Goal: Task Accomplishment & Management: Use online tool/utility

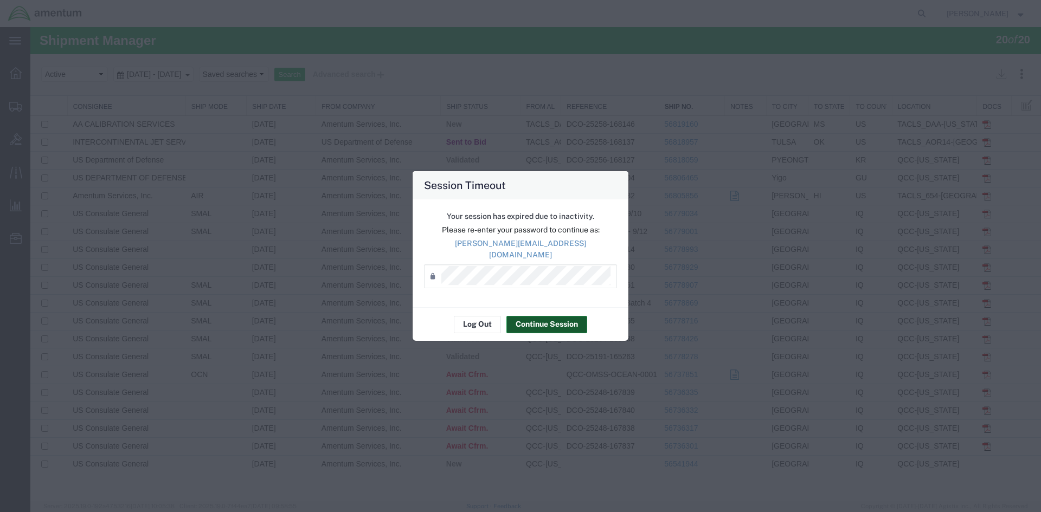
click at [517, 325] on button "Continue Session" at bounding box center [546, 324] width 81 height 17
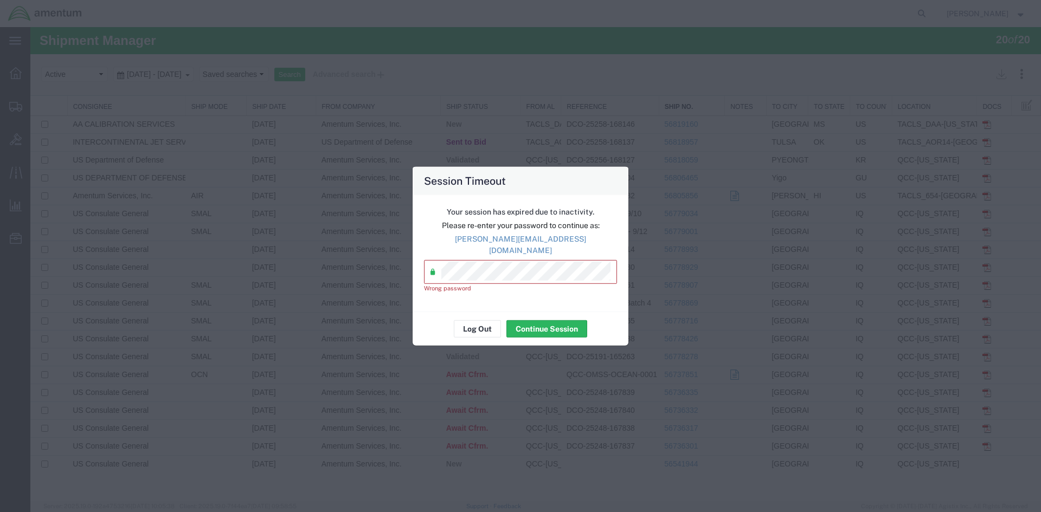
click at [422, 255] on div "Your session has expired due to inactivity. Please re-enter your password to co…" at bounding box center [521, 253] width 216 height 117
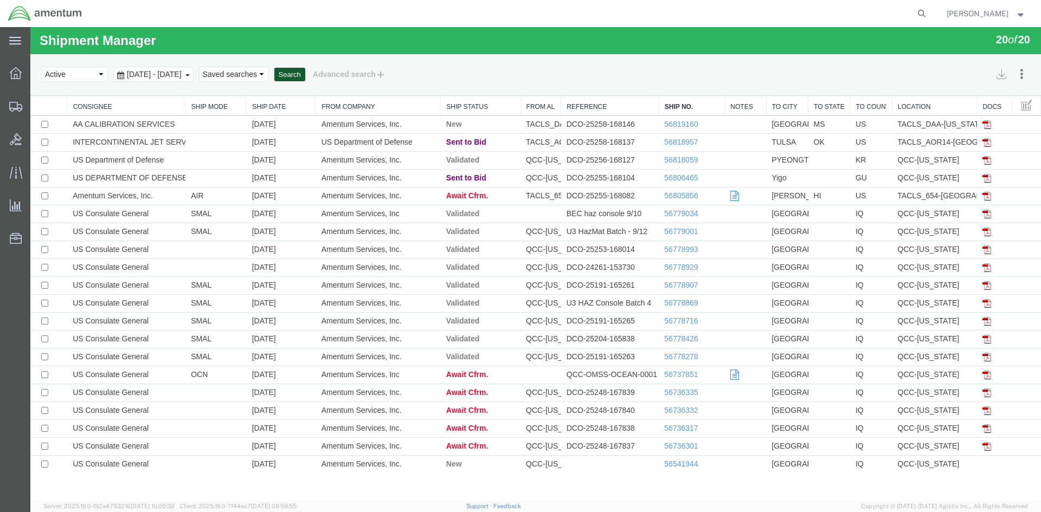
click at [305, 80] on button "Search" at bounding box center [289, 75] width 31 height 14
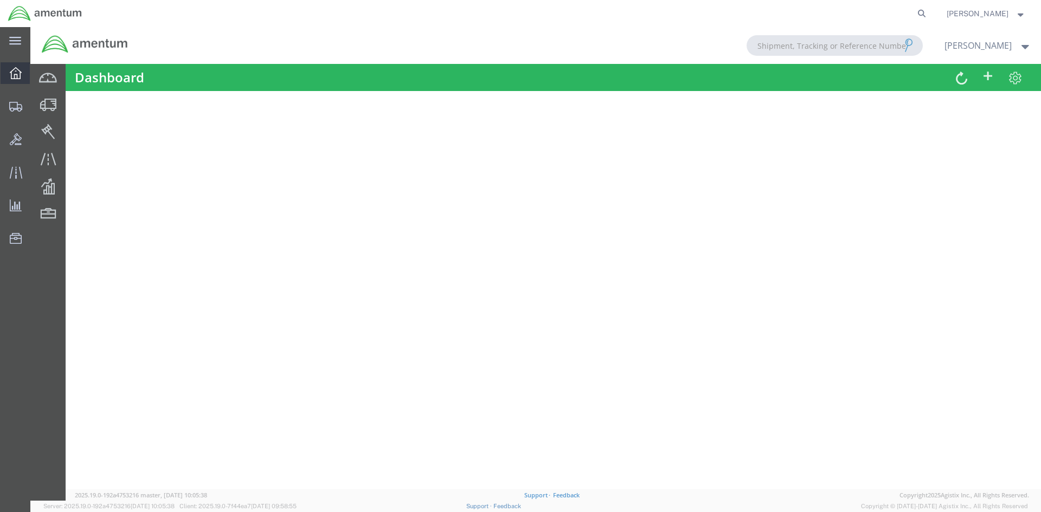
click at [37, 76] on span "Overview" at bounding box center [34, 73] width 8 height 22
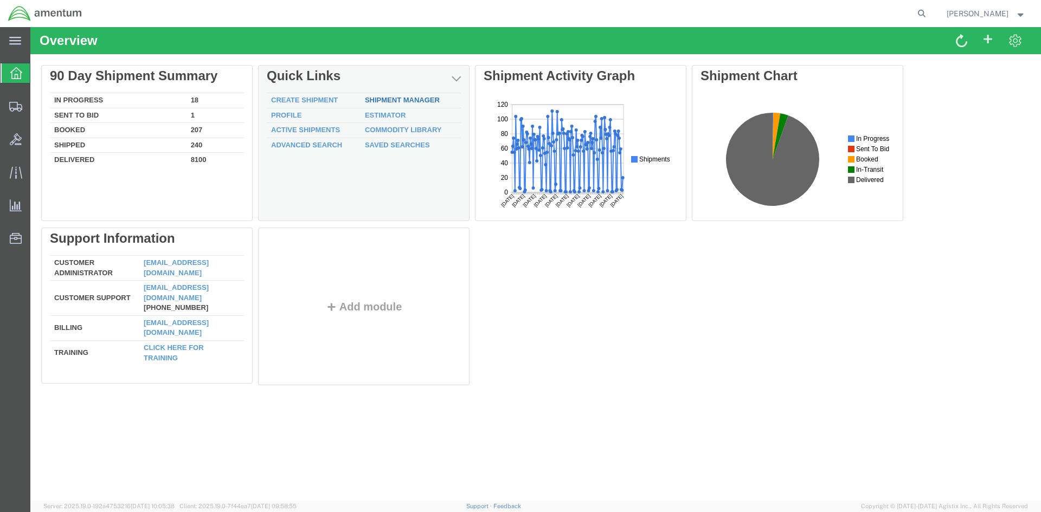
click at [383, 100] on link "Shipment Manager" at bounding box center [402, 100] width 75 height 8
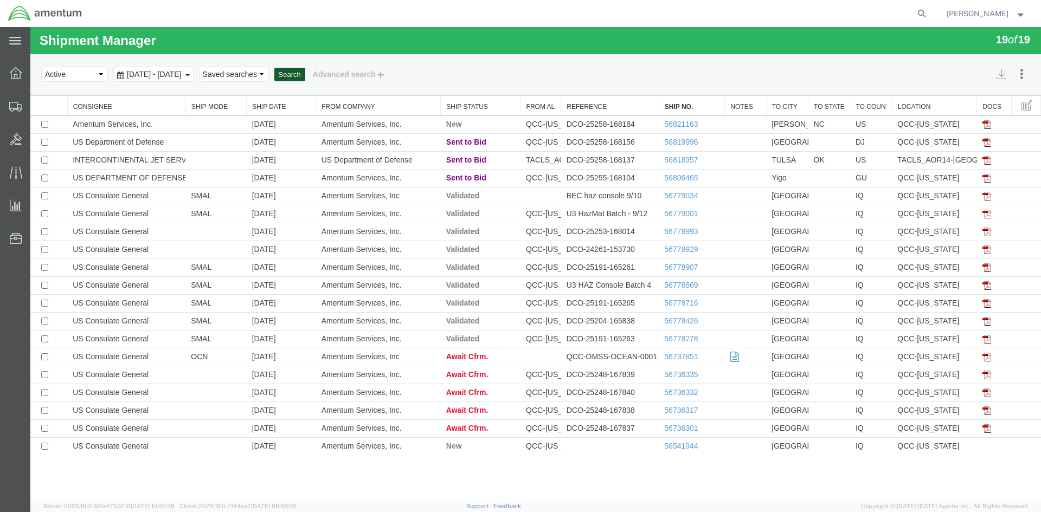
drag, startPoint x: 340, startPoint y: 80, endPoint x: 339, endPoint y: 70, distance: 9.8
click at [305, 70] on button "Search" at bounding box center [289, 75] width 31 height 14
click at [305, 75] on button "Search" at bounding box center [289, 75] width 31 height 14
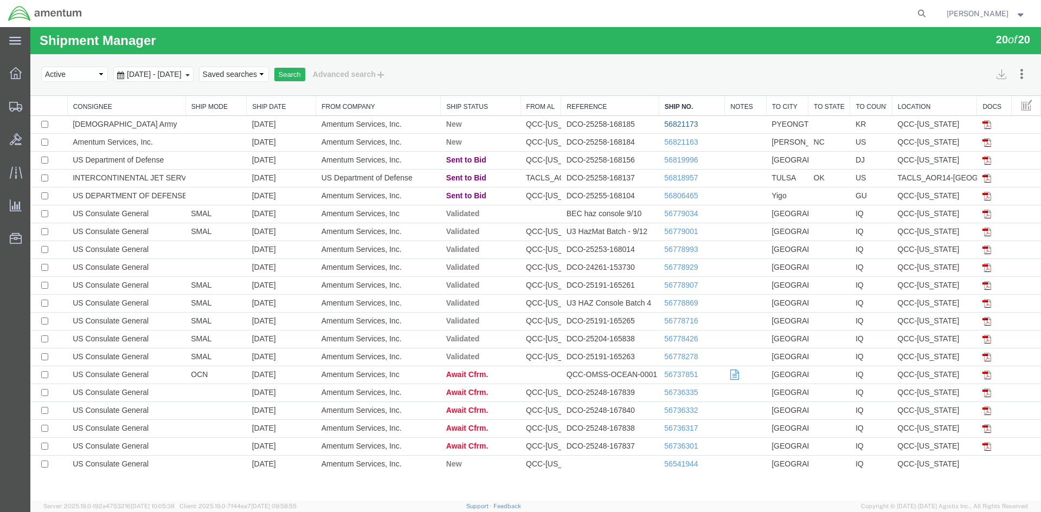
drag, startPoint x: 30, startPoint y: 154, endPoint x: 137, endPoint y: 110, distance: 115.2
click at [675, 124] on link "56821173" at bounding box center [681, 124] width 34 height 9
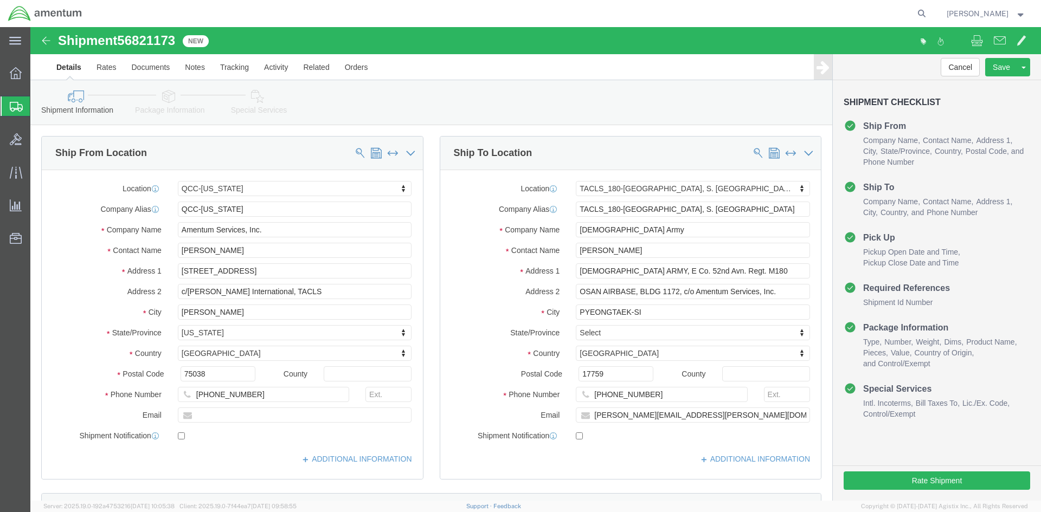
select select "42668"
select select "42679"
click icon
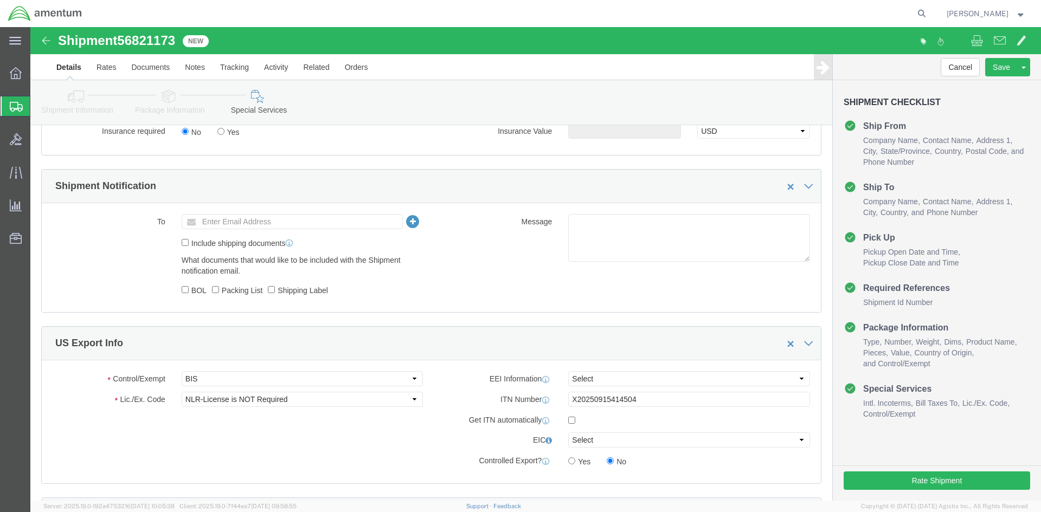
scroll to position [705, 0]
click select "Select AES-Direct EEI Carrier File EEI EEI Exempt"
select select "AESD"
click select "Select AES-Direct EEI Carrier File EEI EEI Exempt"
click button "Rate Shipment"
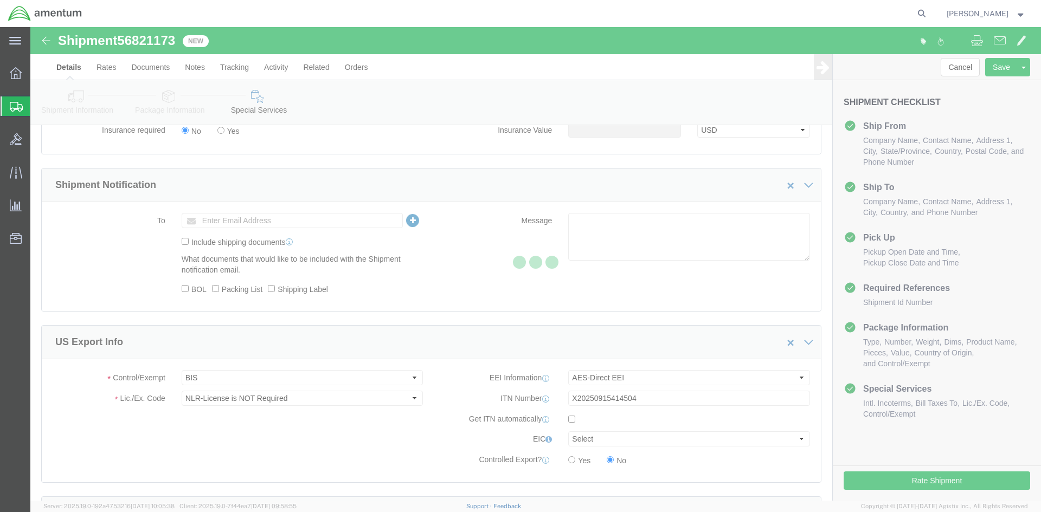
scroll to position [0, 0]
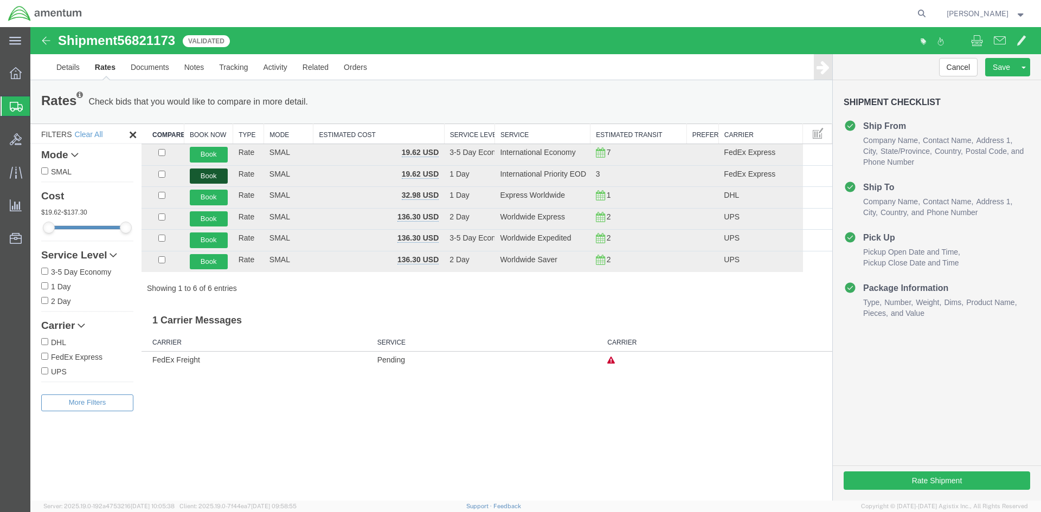
click at [209, 172] on button "Book" at bounding box center [209, 177] width 38 height 16
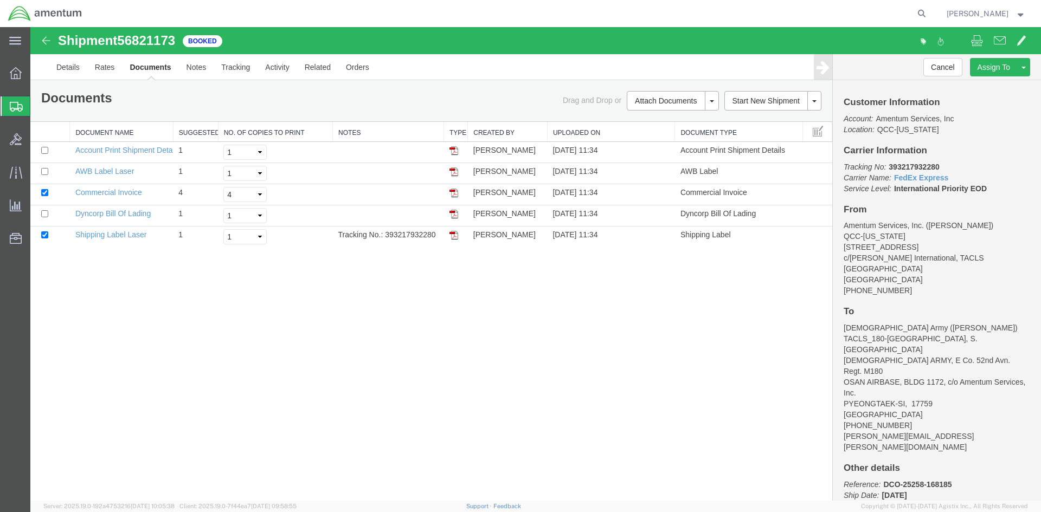
drag, startPoint x: 455, startPoint y: 237, endPoint x: 33, endPoint y: 281, distance: 425.1
click at [455, 237] on img at bounding box center [453, 235] width 9 height 9
click at [452, 170] on img at bounding box center [453, 172] width 9 height 9
click at [37, 75] on span "Overview" at bounding box center [34, 73] width 8 height 22
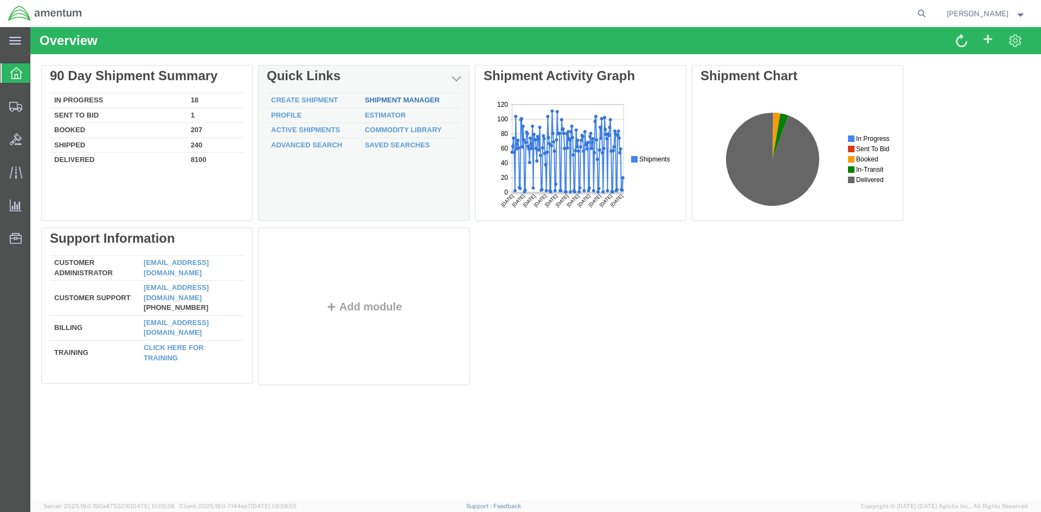
click at [379, 101] on link "Shipment Manager" at bounding box center [402, 100] width 75 height 8
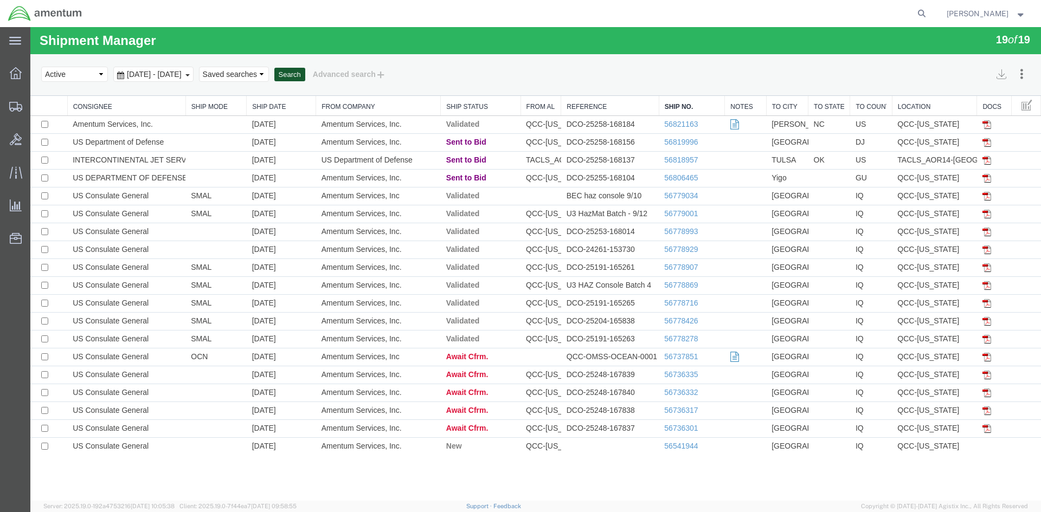
click at [305, 72] on button "Search" at bounding box center [289, 75] width 31 height 14
click at [305, 75] on button "Search" at bounding box center [289, 75] width 31 height 14
click at [305, 73] on button "Search" at bounding box center [289, 75] width 31 height 14
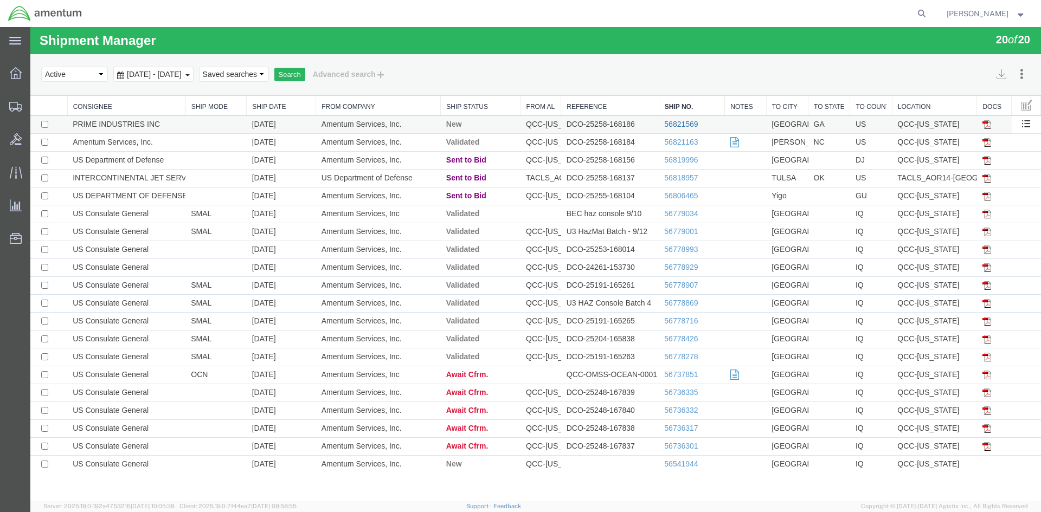
click at [674, 123] on link "56821569" at bounding box center [681, 124] width 34 height 9
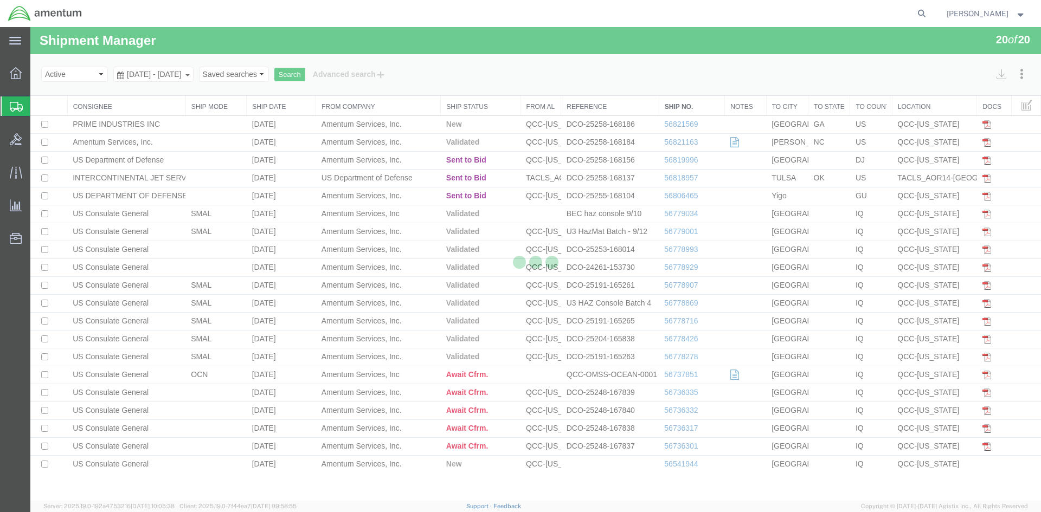
select select "42668"
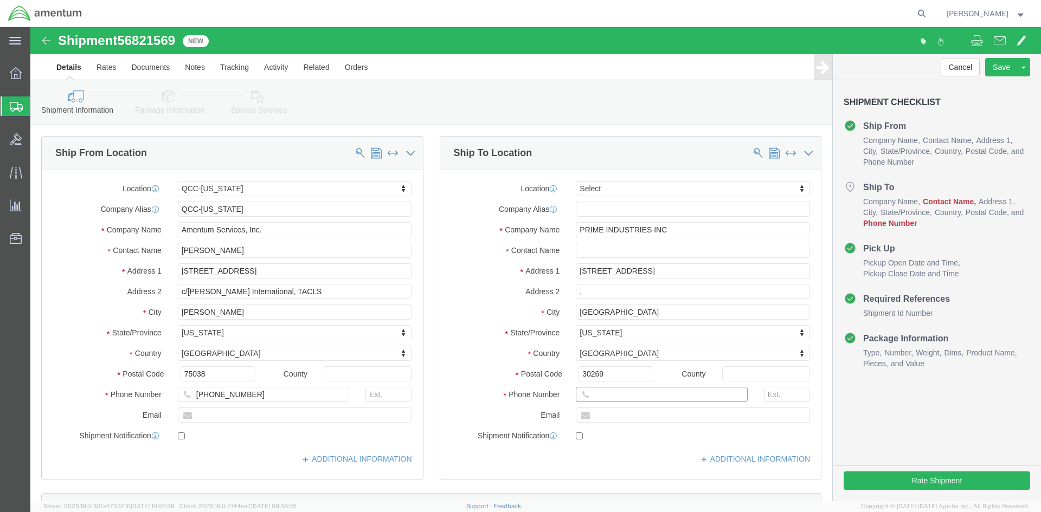
drag, startPoint x: 556, startPoint y: 368, endPoint x: 656, endPoint y: 348, distance: 101.7
click input "text"
type input "[PHONE_NUMBER]"
click input ","
type input ","
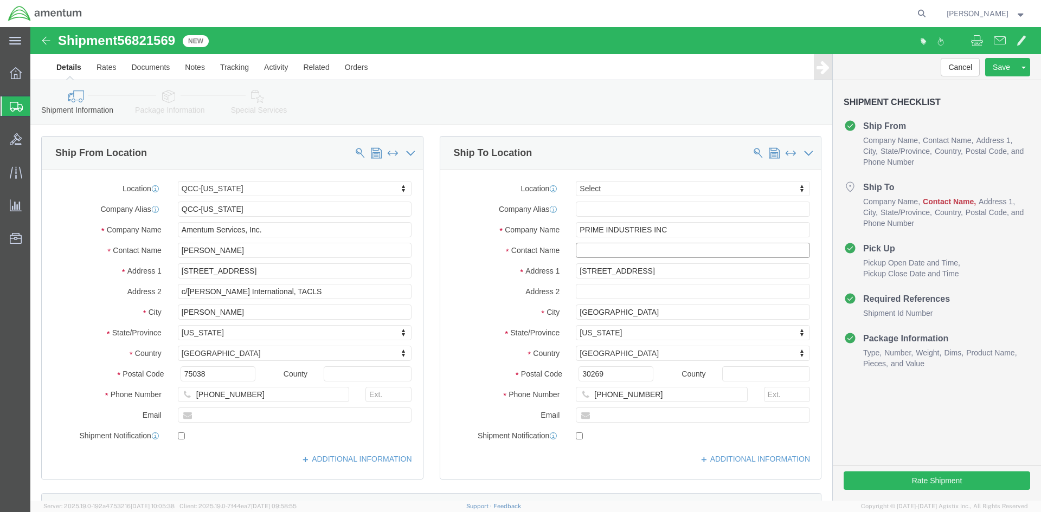
click input "text"
type input "[PERSON_NAME]"
click p "- PRIME INDUSTRIES - ([PERSON_NAME]) [STREET_ADDRESS]"
type input "PRIME INDUSTRIES"
type input "[PERSON_NAME]"
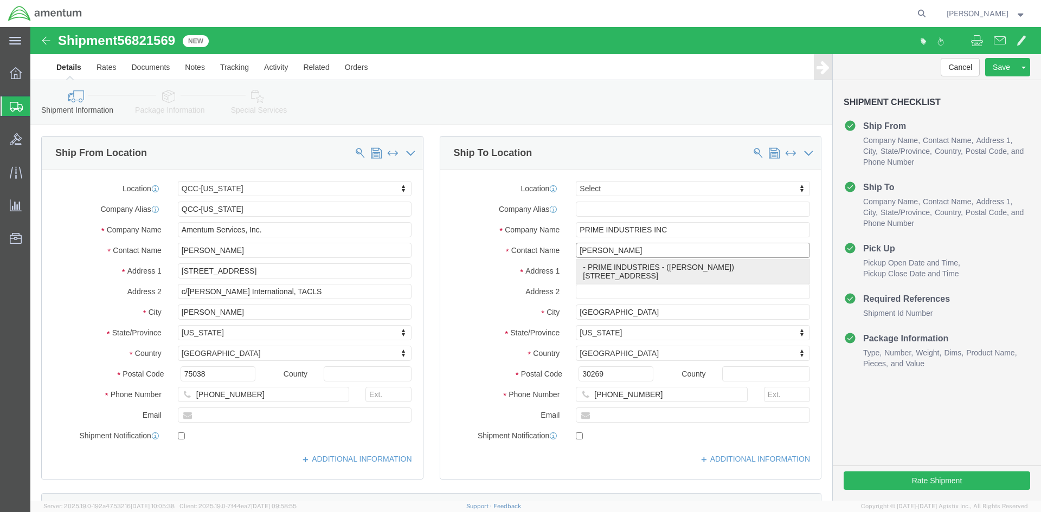
type input "[STREET_ADDRESS]"
type input "[GEOGRAPHIC_DATA]"
select select "GA"
type input "[PERSON_NAME]"
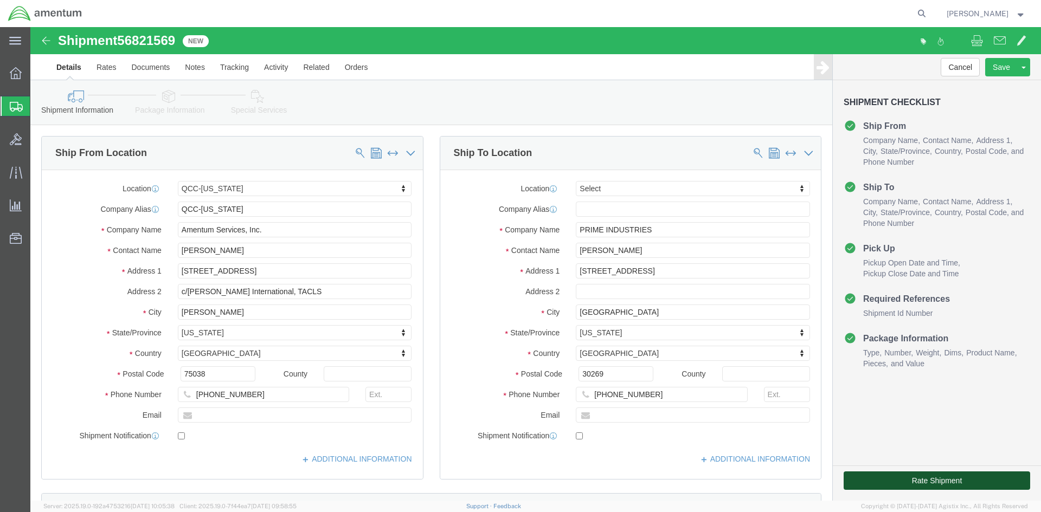
click button "Rate Shipment"
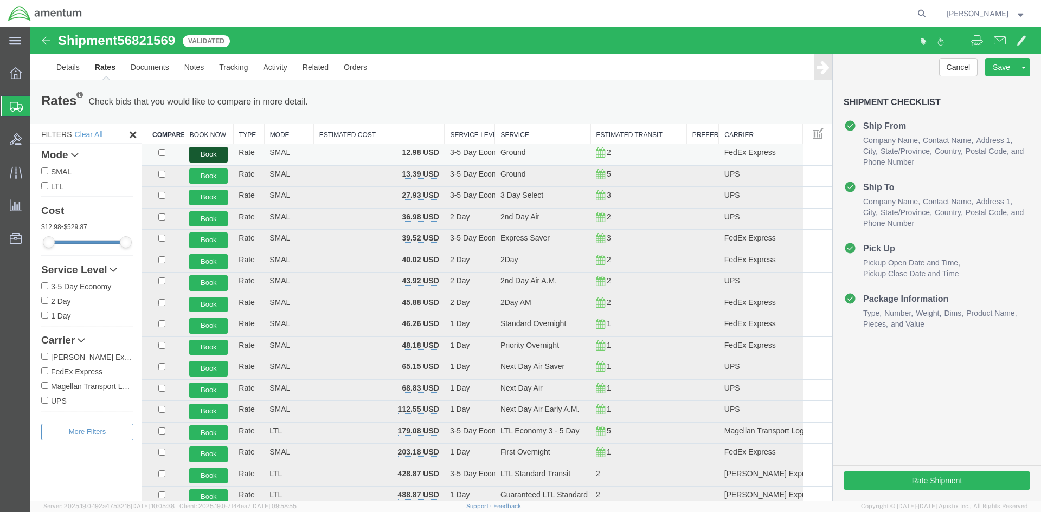
click at [204, 152] on button "Book" at bounding box center [208, 155] width 38 height 16
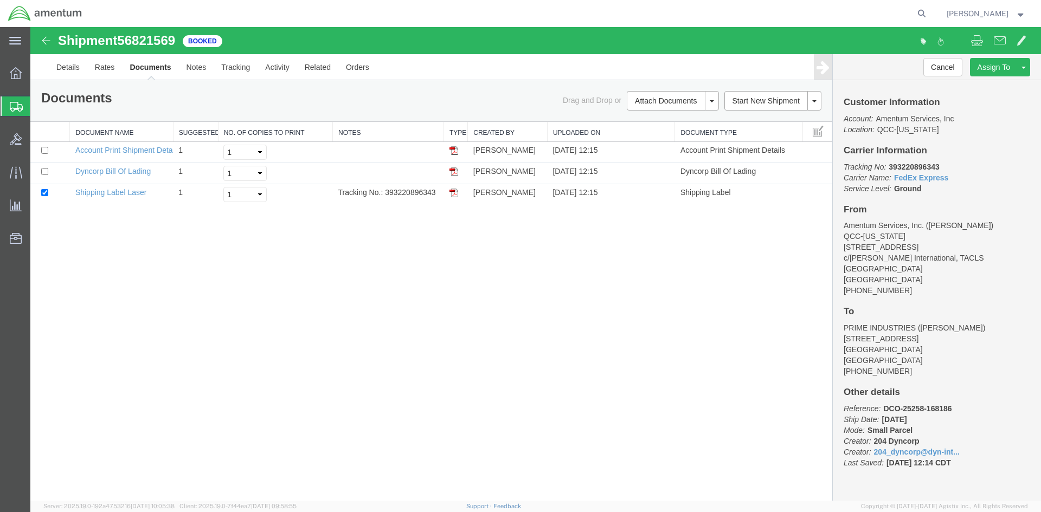
drag, startPoint x: 455, startPoint y: 195, endPoint x: 50, endPoint y: 235, distance: 406.9
click at [454, 195] on img at bounding box center [453, 193] width 9 height 9
click at [37, 74] on span "Overview" at bounding box center [34, 73] width 8 height 22
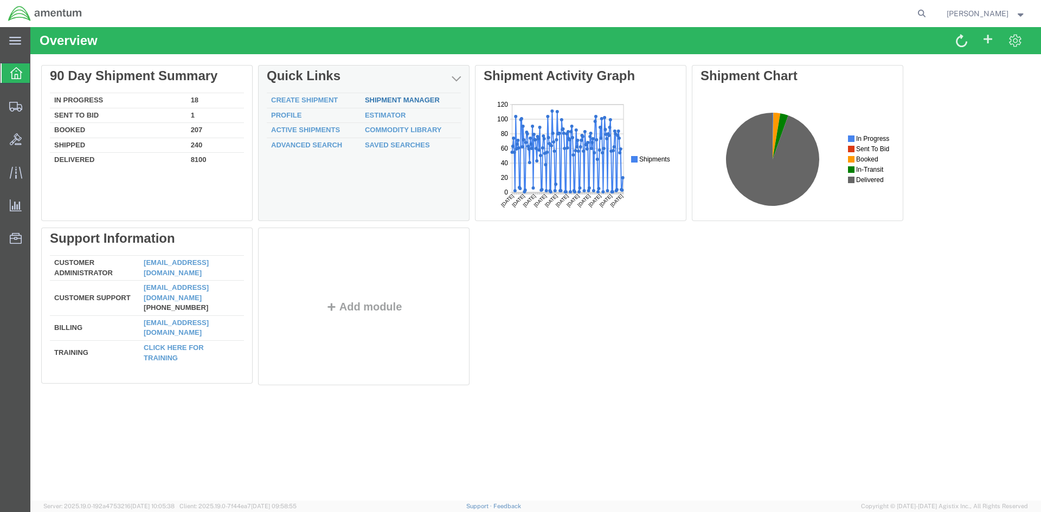
click at [388, 100] on link "Shipment Manager" at bounding box center [402, 100] width 75 height 8
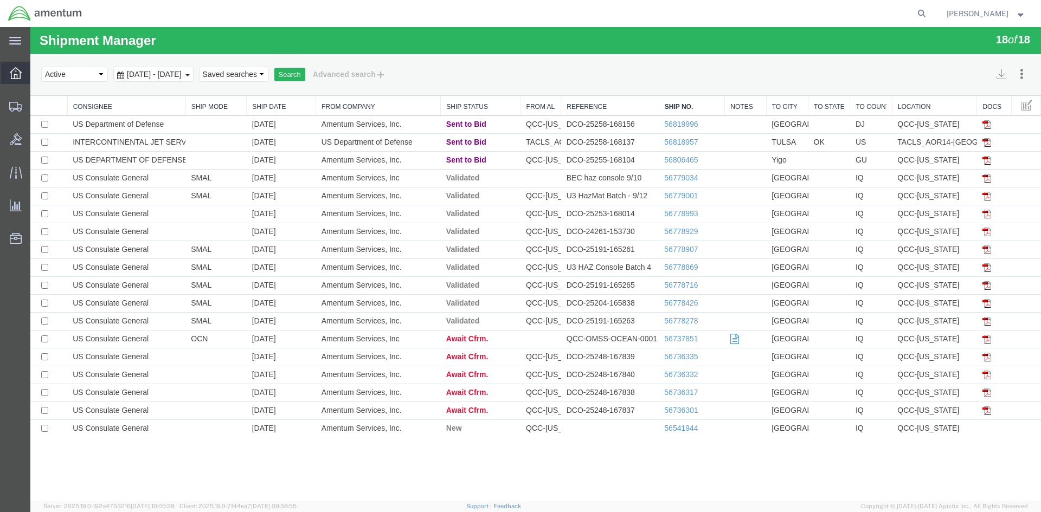
click at [37, 78] on span "Overview" at bounding box center [34, 73] width 8 height 22
